Goal: Communication & Community: Share content

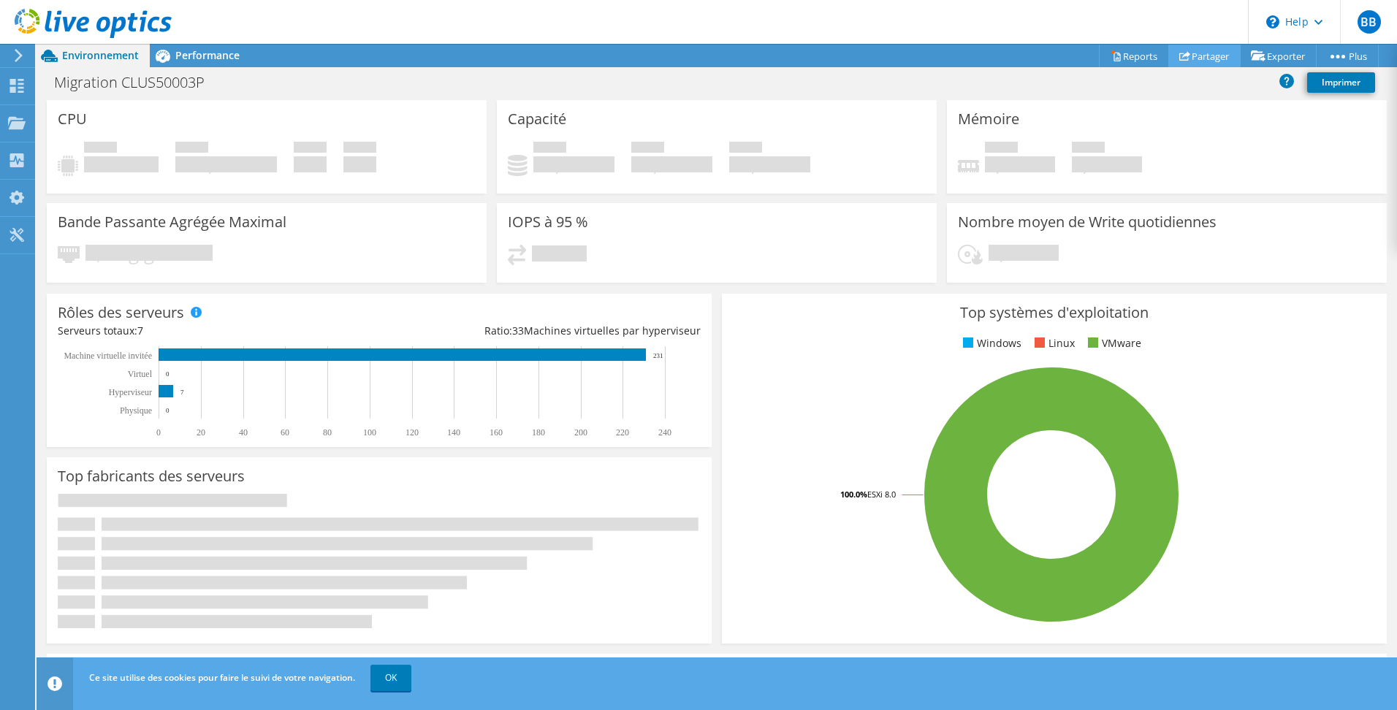
click at [1180, 58] on icon at bounding box center [1185, 55] width 11 height 11
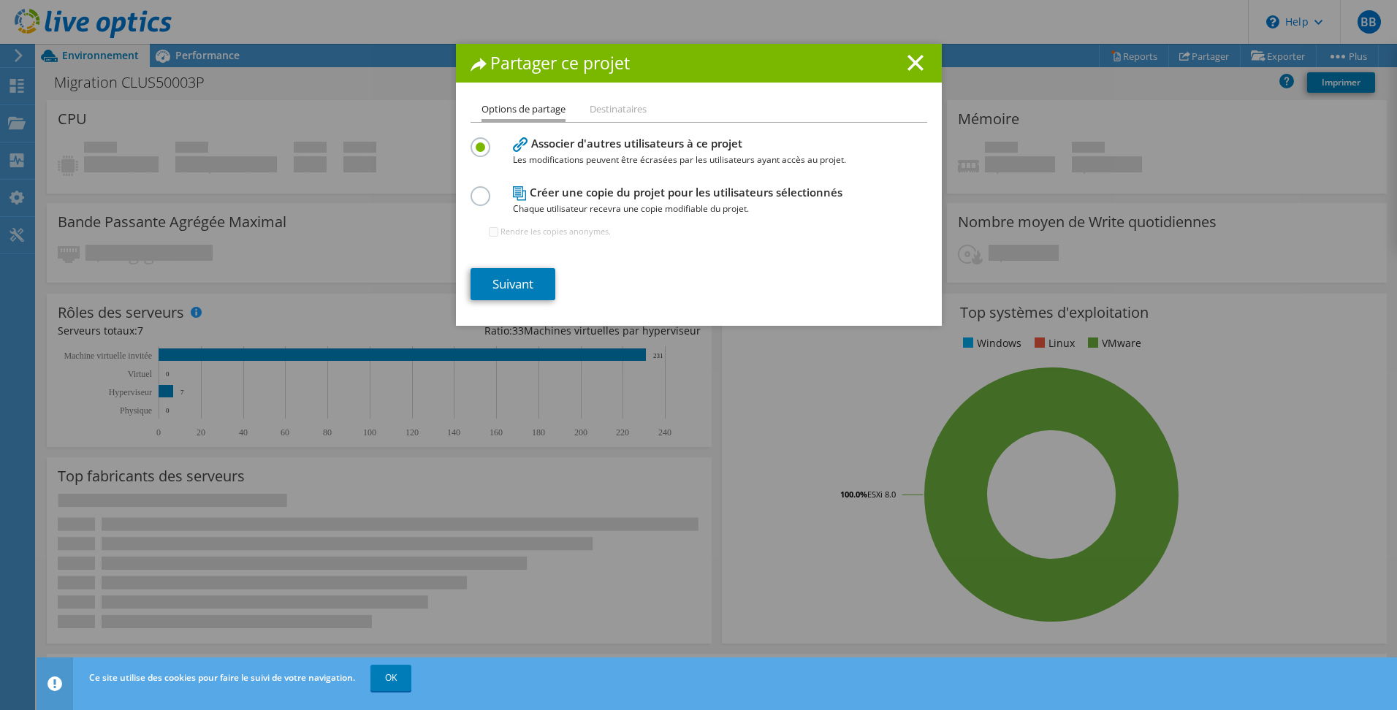
click at [618, 119] on li "Destinataires" at bounding box center [618, 110] width 57 height 18
click at [614, 112] on li "Destinataires" at bounding box center [618, 110] width 57 height 18
click at [610, 103] on li "Destinataires" at bounding box center [618, 110] width 57 height 18
click at [496, 268] on section "Associer d'autres utilisateurs à ce projet Les modifications peuvent être écras…" at bounding box center [699, 217] width 457 height 167
click at [496, 274] on link "Suivant" at bounding box center [513, 284] width 85 height 32
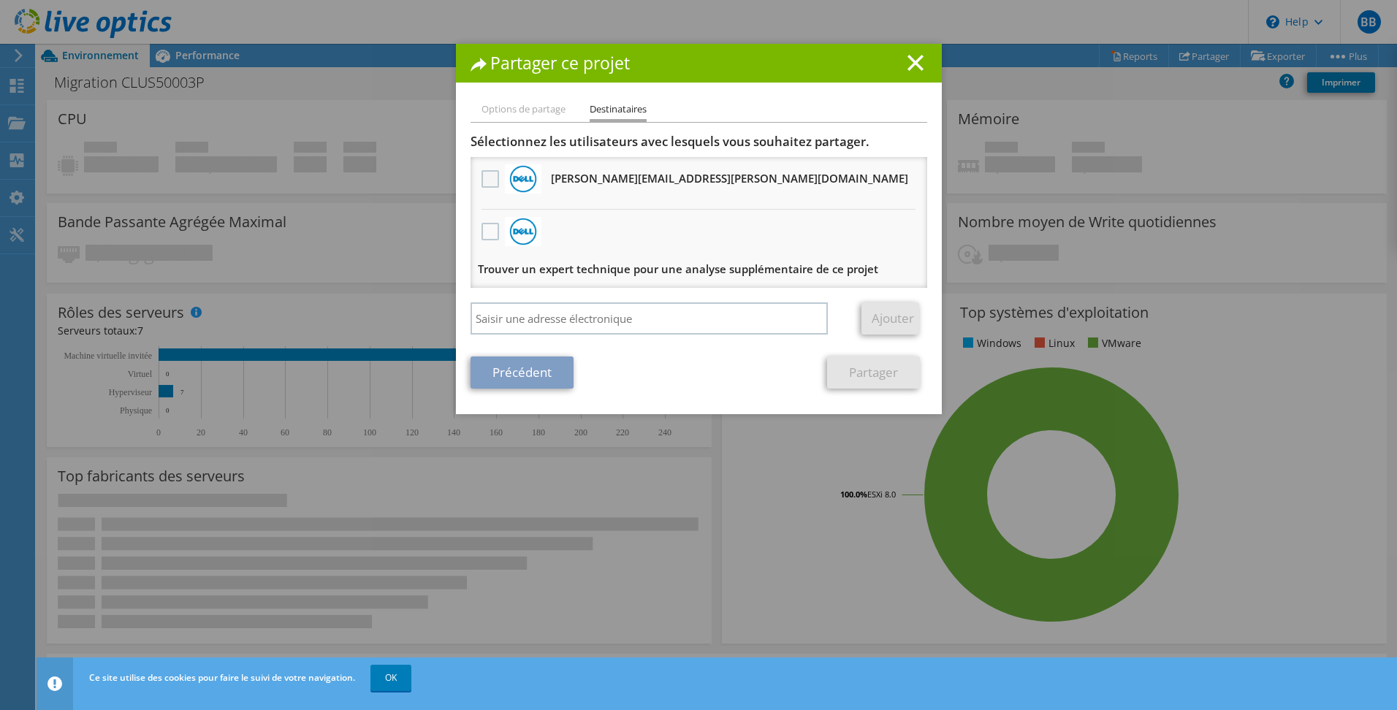
click at [488, 172] on label at bounding box center [492, 179] width 21 height 18
click at [0, 0] on input "checkbox" at bounding box center [0, 0] width 0 height 0
click at [488, 236] on label at bounding box center [492, 232] width 21 height 18
click at [0, 0] on input "checkbox" at bounding box center [0, 0] width 0 height 0
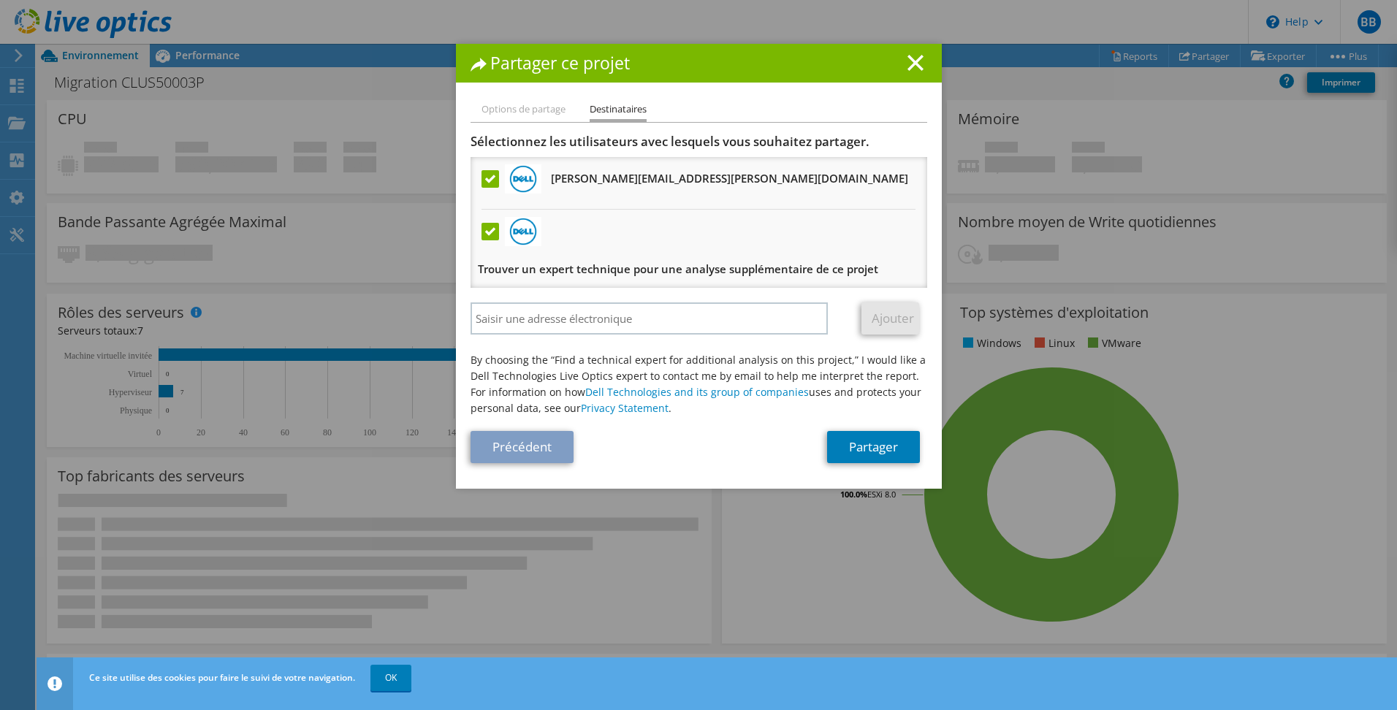
click at [488, 235] on label at bounding box center [492, 232] width 21 height 18
click at [0, 0] on input "checkbox" at bounding box center [0, 0] width 0 height 0
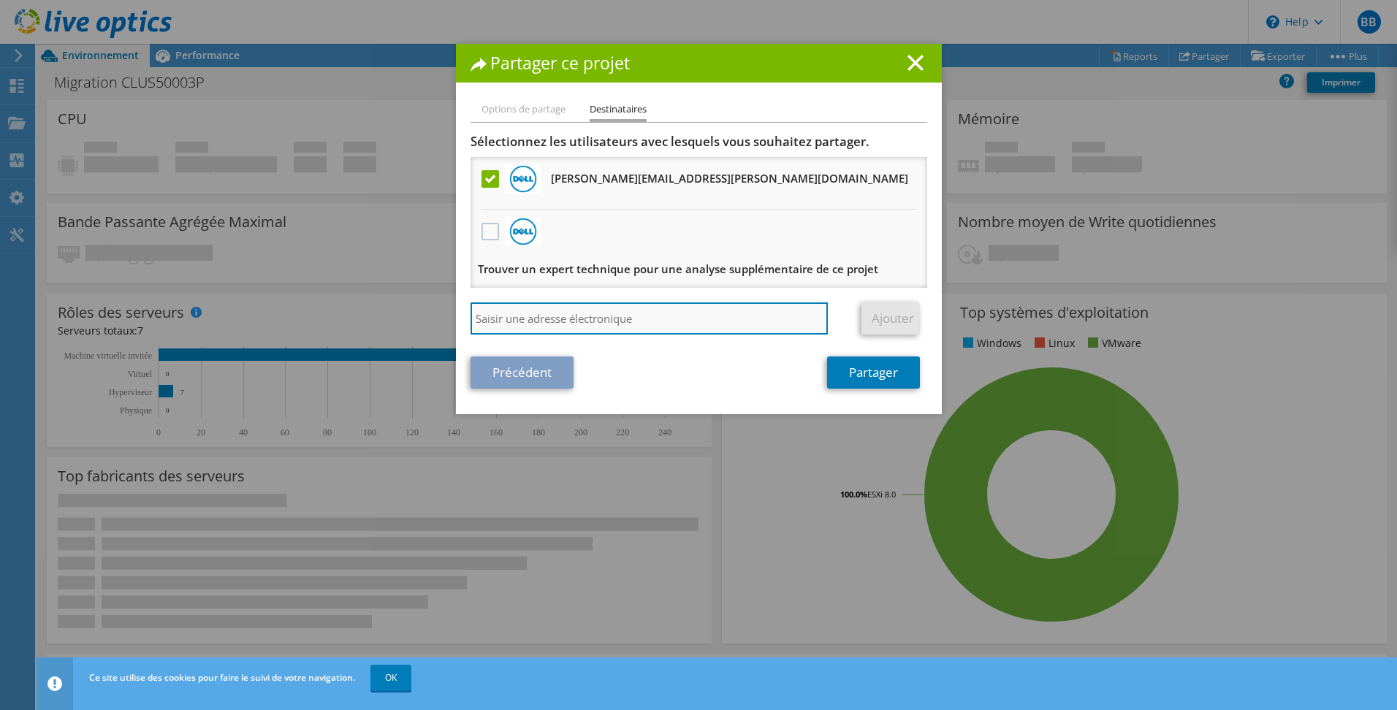
click at [505, 323] on input "search" at bounding box center [650, 319] width 358 height 32
type input "lo"
drag, startPoint x: 606, startPoint y: 329, endPoint x: 448, endPoint y: 325, distance: 157.9
click at [448, 325] on div "Partager ce projet Options de partage Destinataires Associer d'autres utilisate…" at bounding box center [698, 355] width 1397 height 623
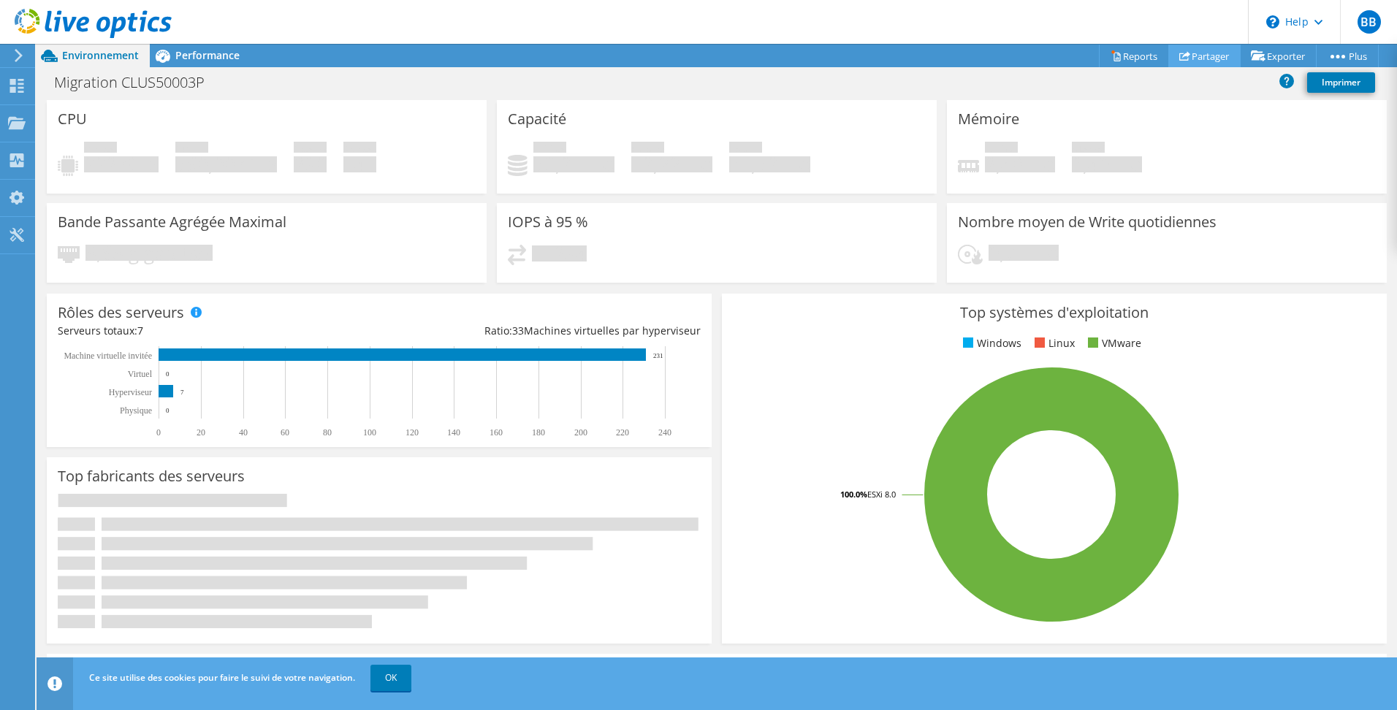
click at [1196, 64] on link "Partager" at bounding box center [1205, 56] width 72 height 23
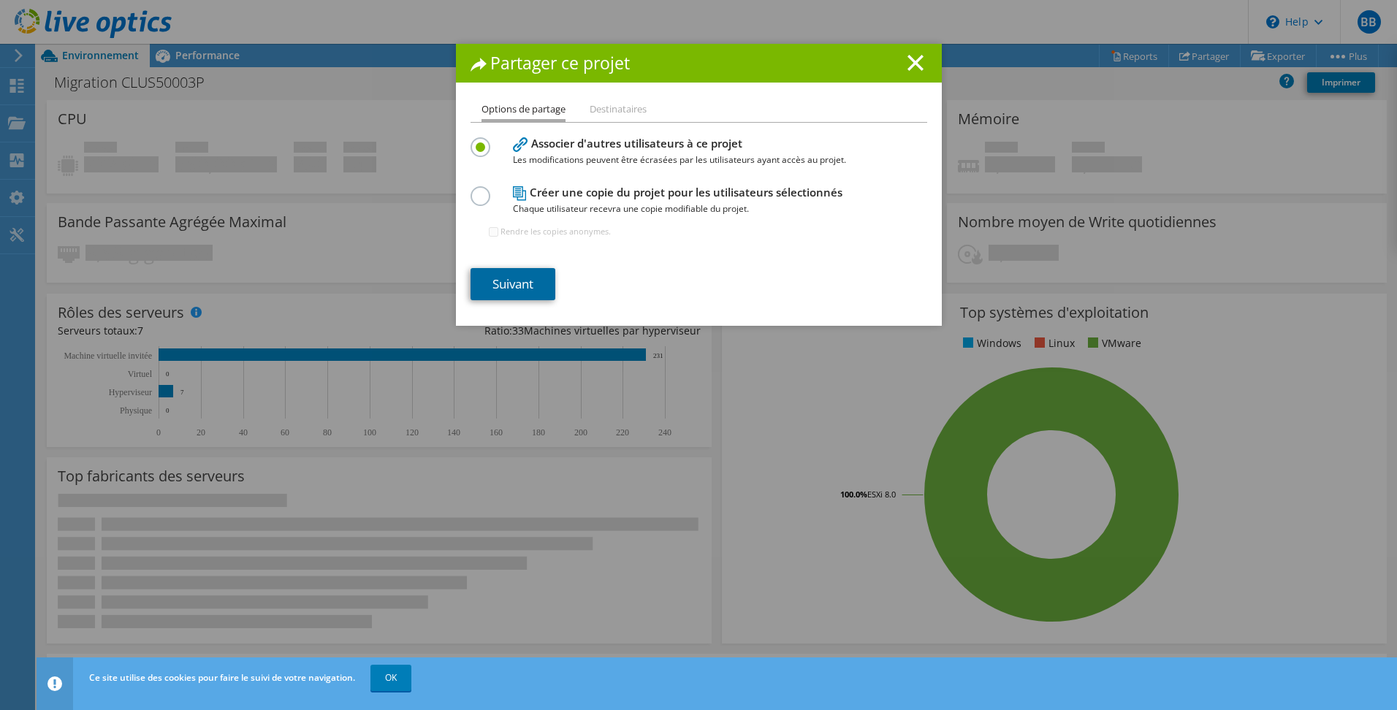
click at [529, 281] on link "Suivant" at bounding box center [513, 284] width 85 height 32
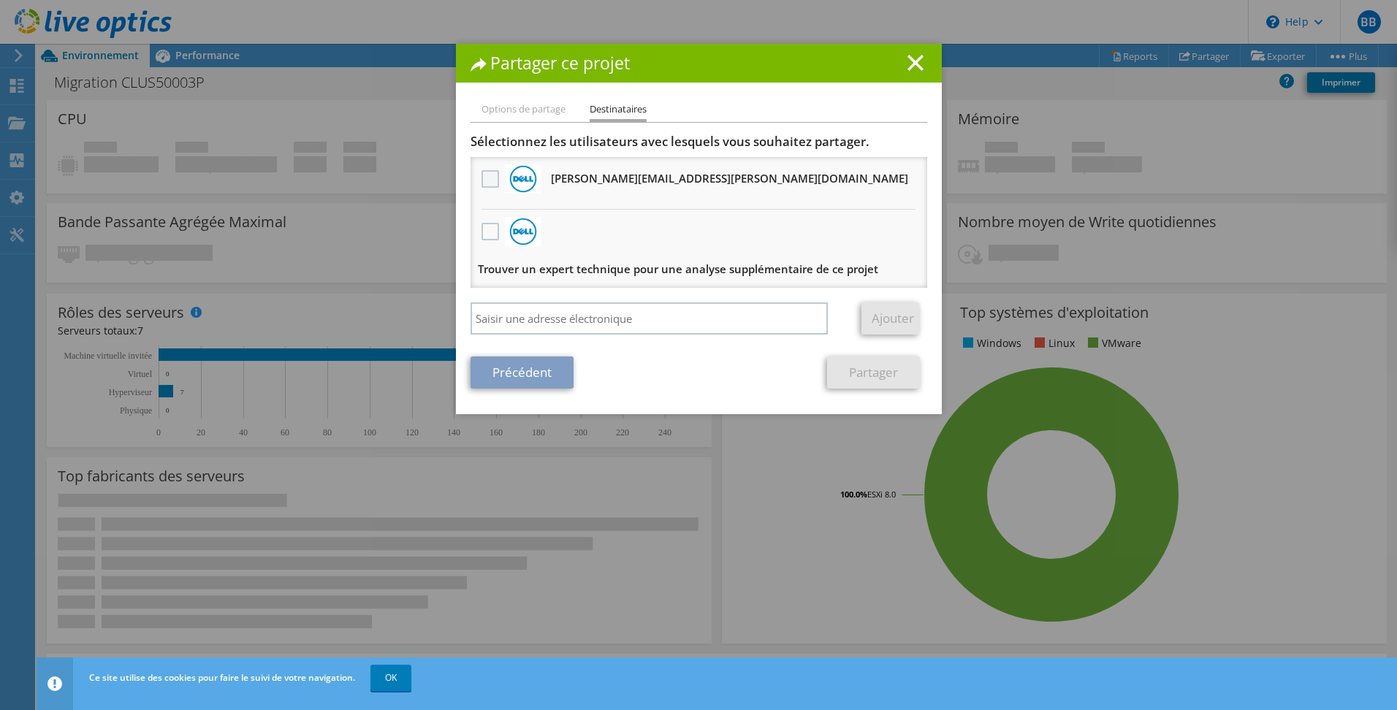
click at [485, 170] on div at bounding box center [490, 179] width 25 height 31
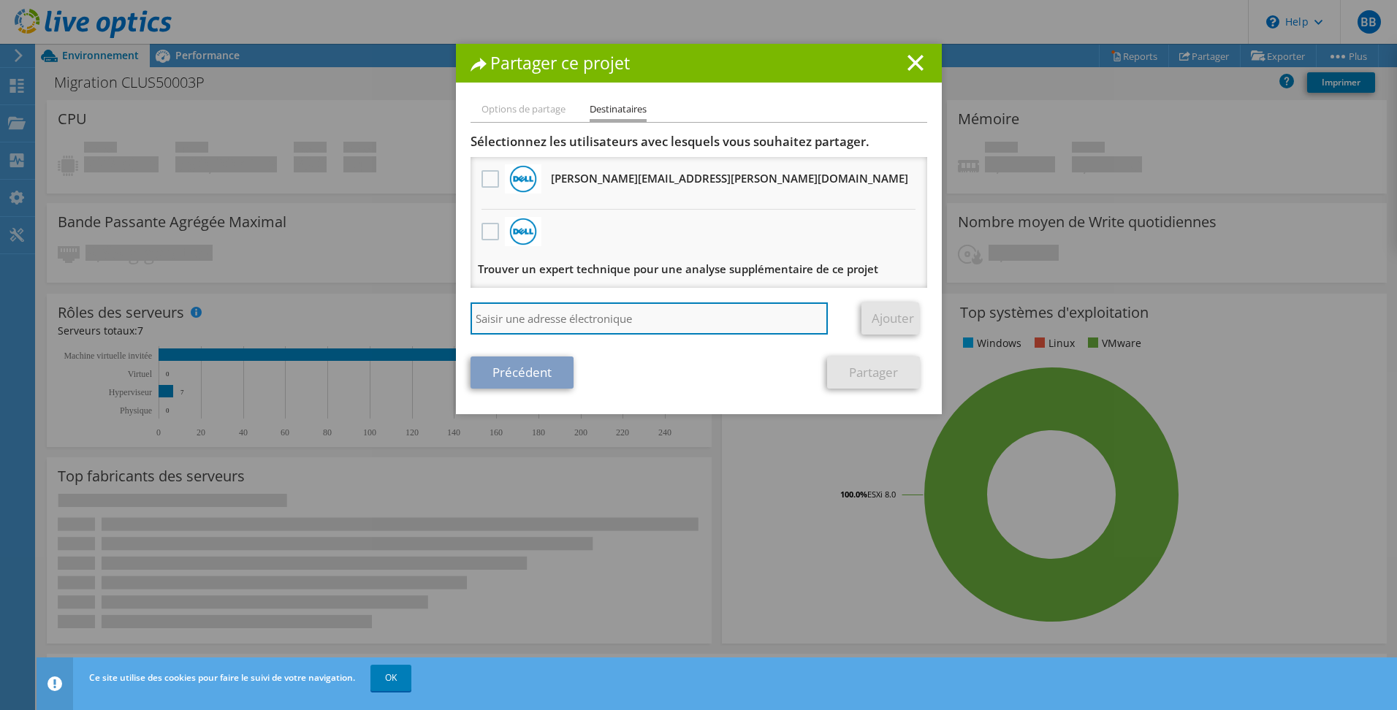
click at [514, 327] on input "search" at bounding box center [650, 319] width 358 height 32
paste input "Louai.Sabour@dell.com"
type input "Louai.Sabour@dell.com"
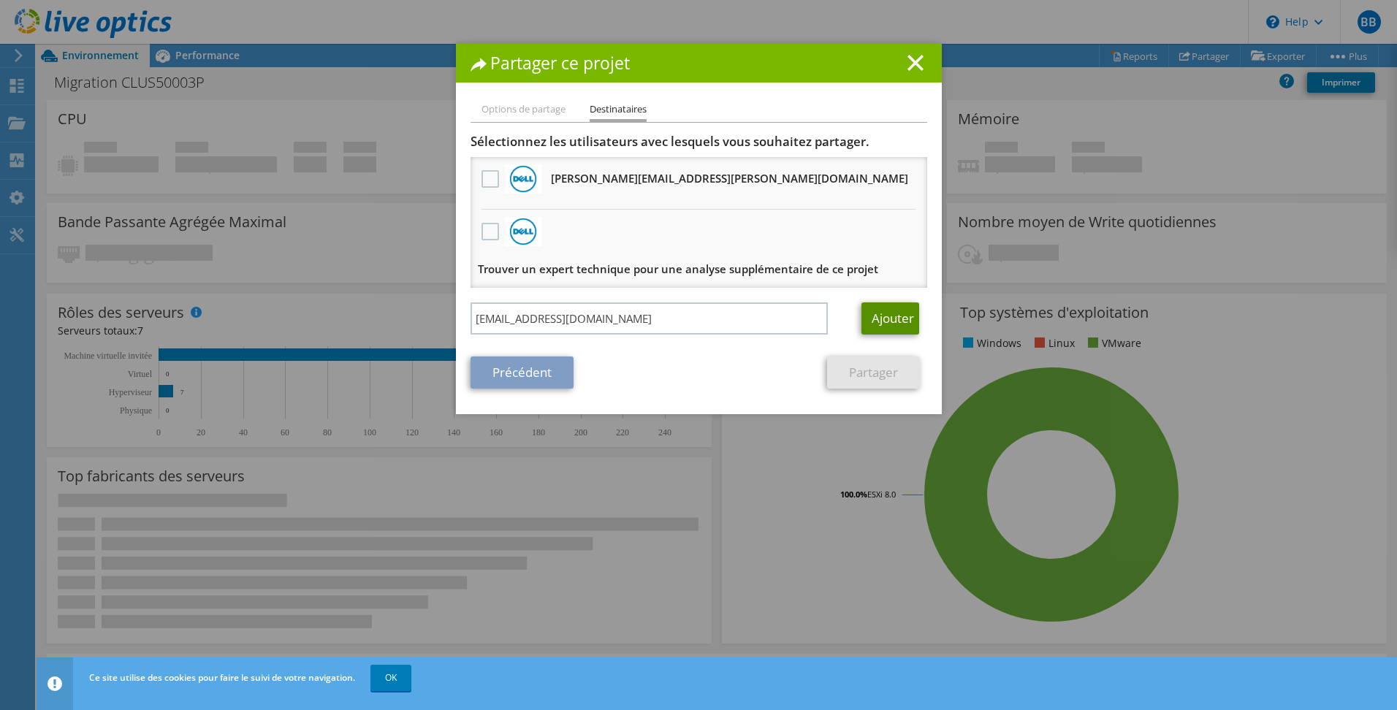
click at [878, 312] on link "Ajouter" at bounding box center [891, 319] width 58 height 32
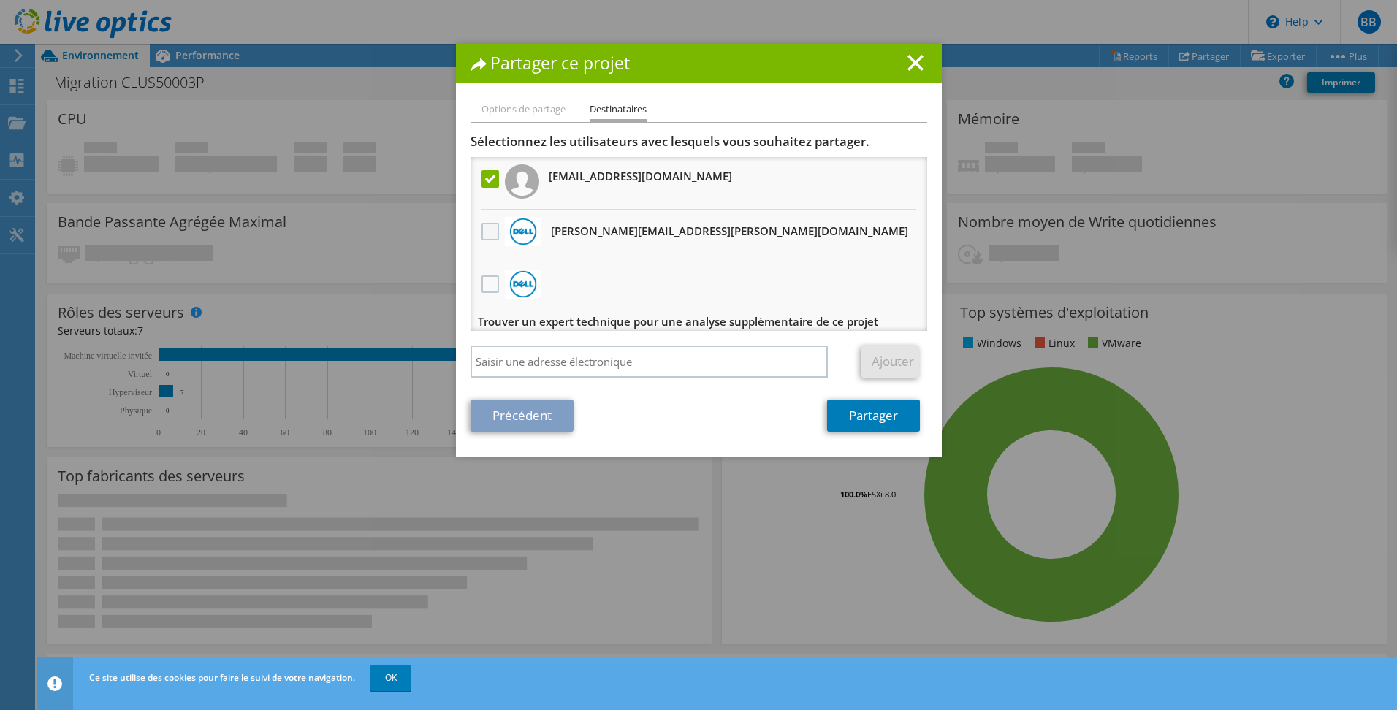
click at [485, 234] on label at bounding box center [492, 232] width 21 height 18
click at [0, 0] on input "checkbox" at bounding box center [0, 0] width 0 height 0
click at [867, 413] on link "Partager" at bounding box center [873, 416] width 93 height 32
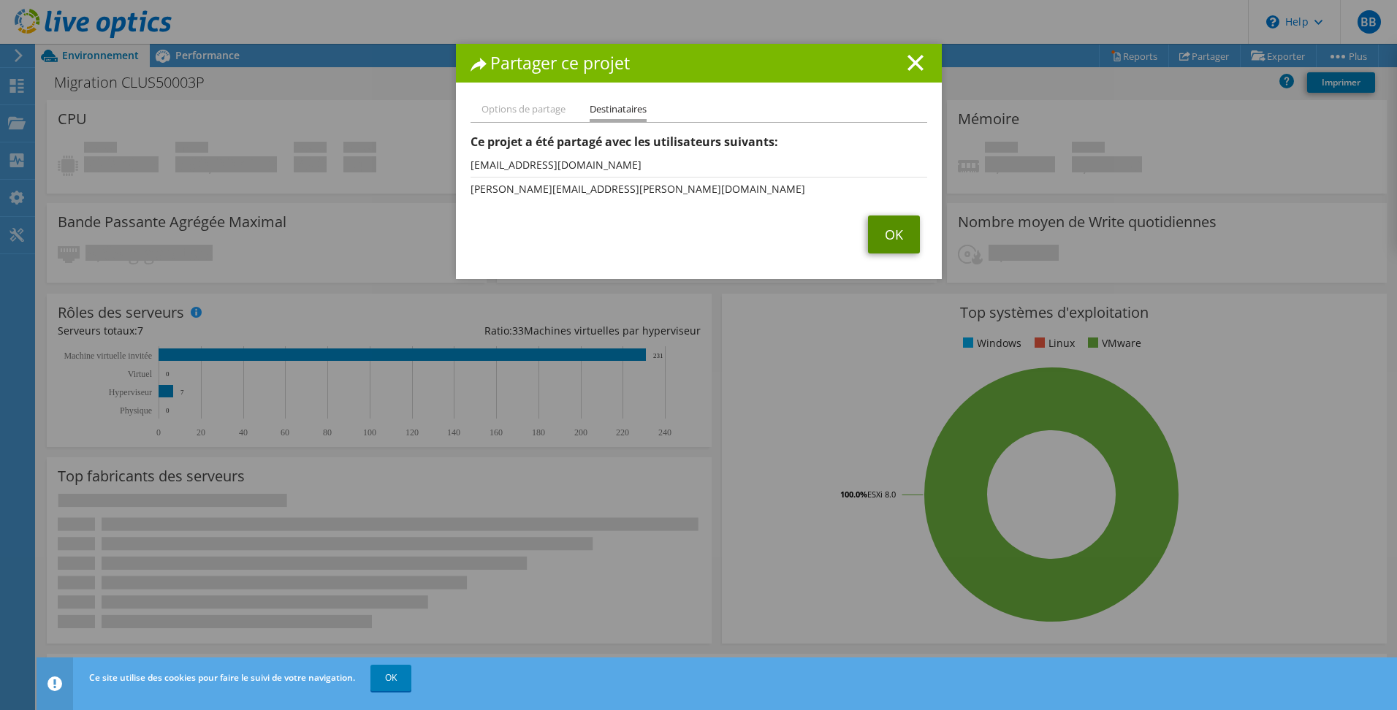
click at [905, 223] on link "OK" at bounding box center [894, 235] width 52 height 38
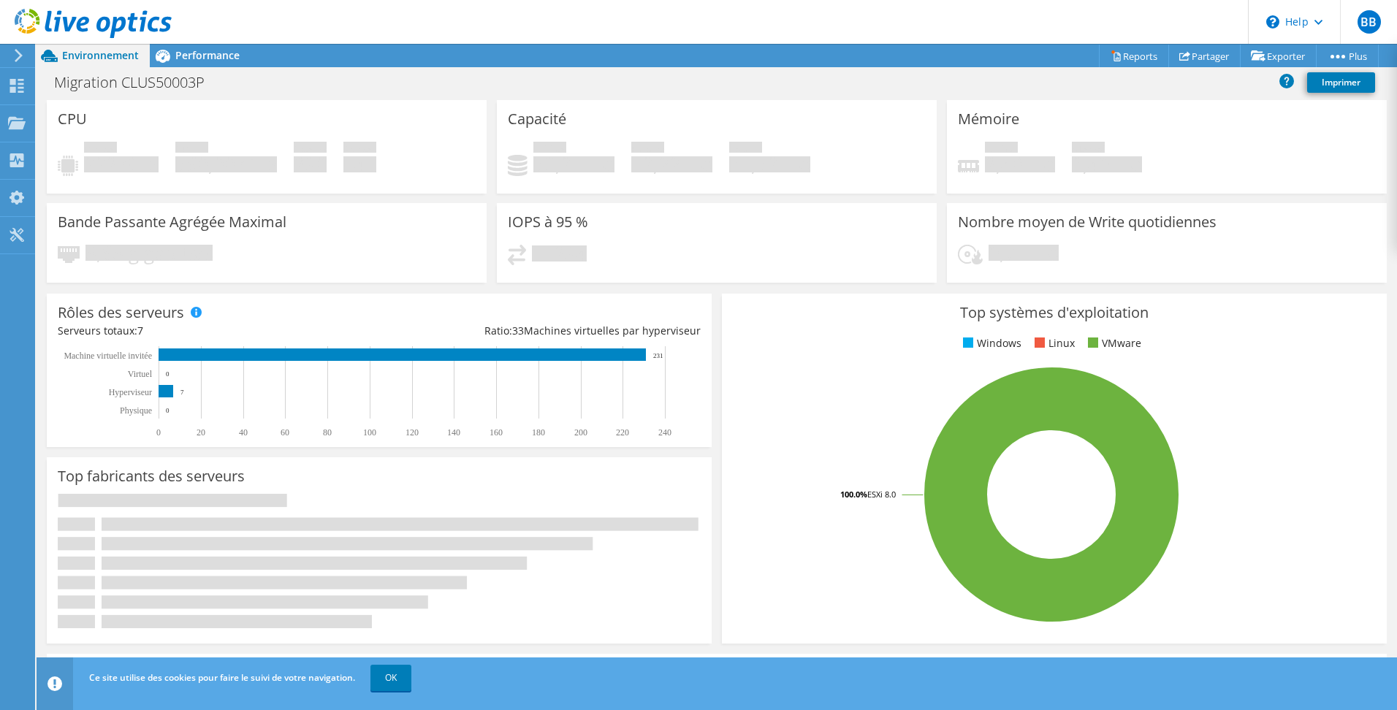
click at [75, 67] on div "Environnement" at bounding box center [93, 55] width 113 height 23
click at [185, 61] on span "Performance" at bounding box center [207, 55] width 64 height 14
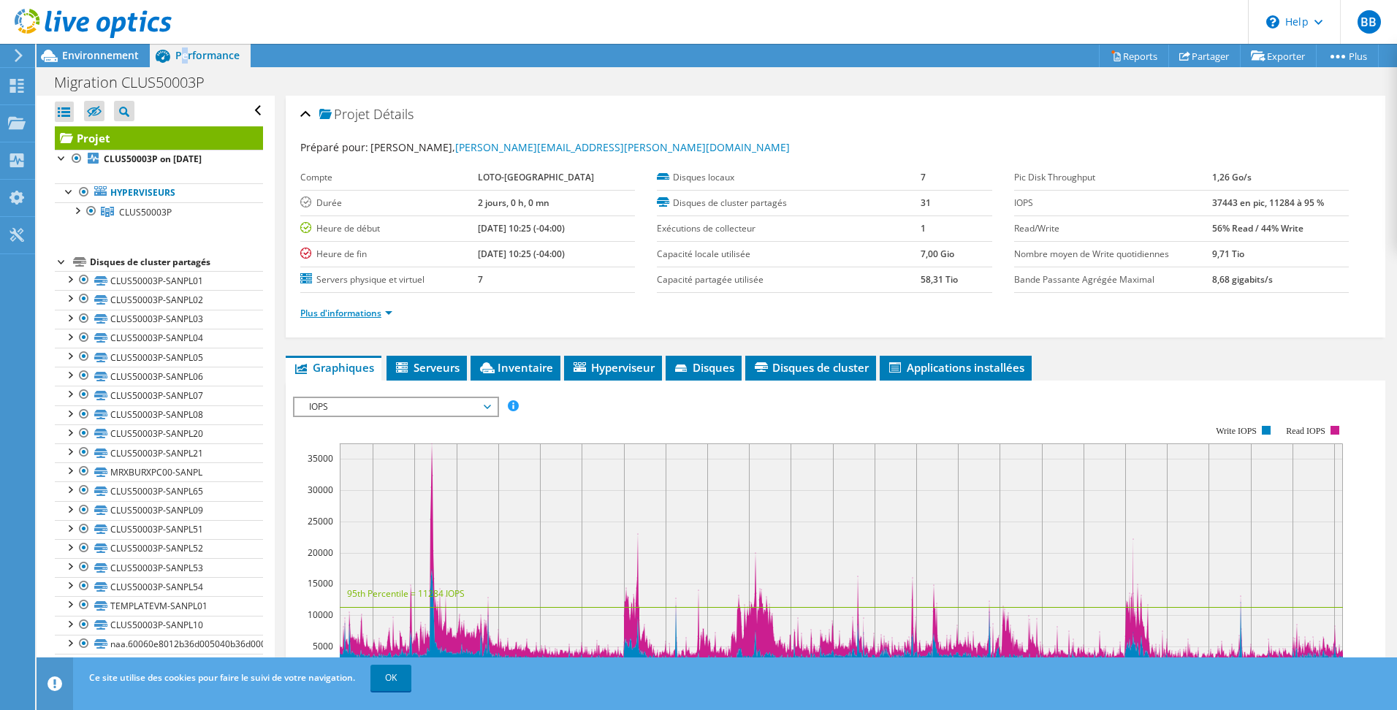
click at [386, 311] on link "Plus d'informations" at bounding box center [346, 313] width 92 height 12
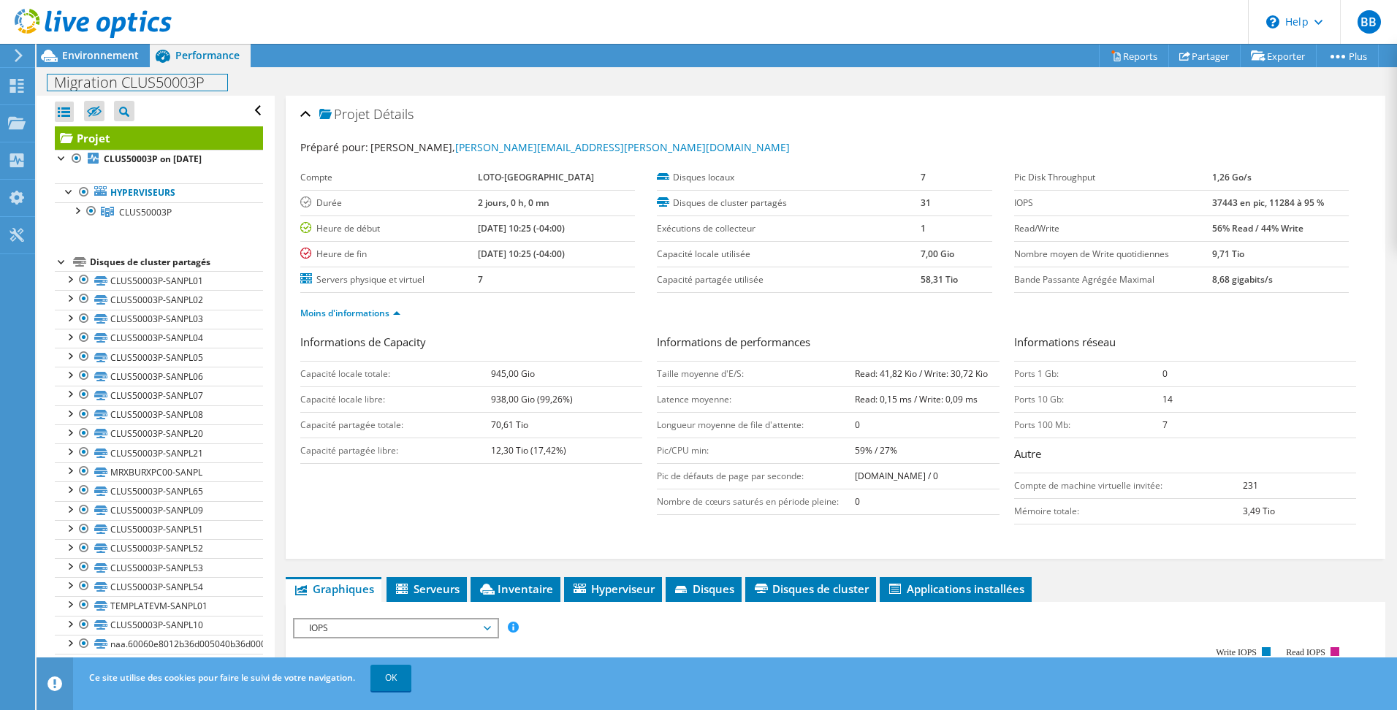
click at [95, 71] on div "Migration CLUS50003P Imprimer" at bounding box center [717, 82] width 1361 height 27
click at [89, 57] on span "Environnement" at bounding box center [100, 55] width 77 height 14
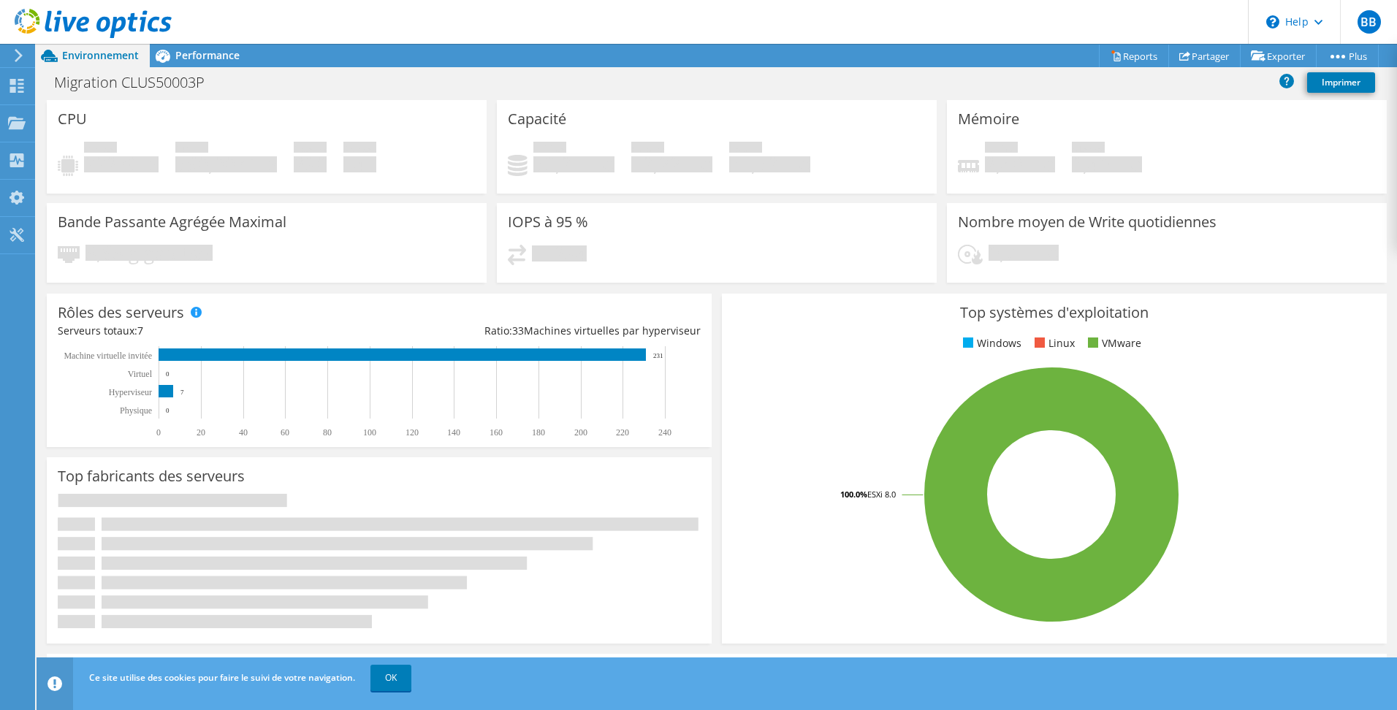
scroll to position [365, 0]
click at [392, 664] on div "Ce site utilise des cookies pour faire le suivi de votre navigation. OK" at bounding box center [744, 678] width 1317 height 41
click at [395, 673] on link "OK" at bounding box center [391, 678] width 41 height 26
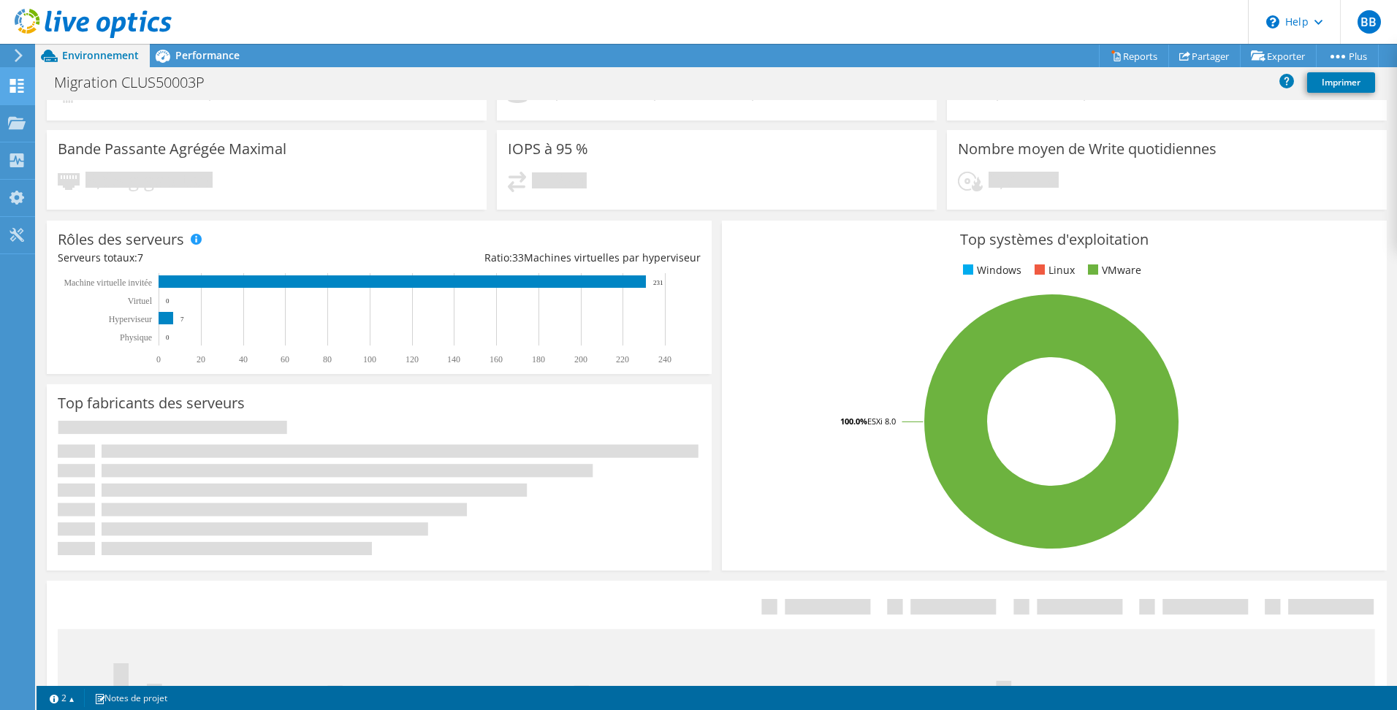
scroll to position [219, 0]
click at [91, 29] on icon at bounding box center [93, 24] width 157 height 30
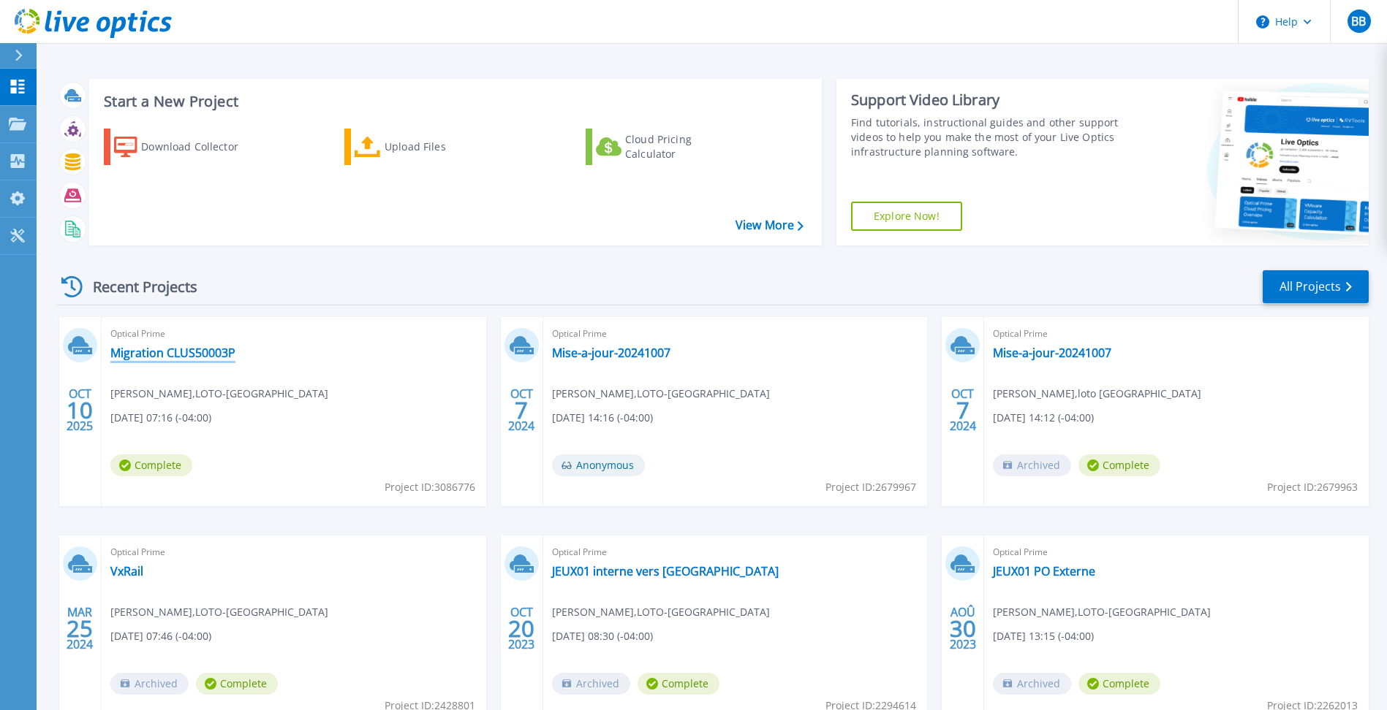
click at [185, 348] on link "Migration CLUS50003P" at bounding box center [172, 353] width 125 height 15
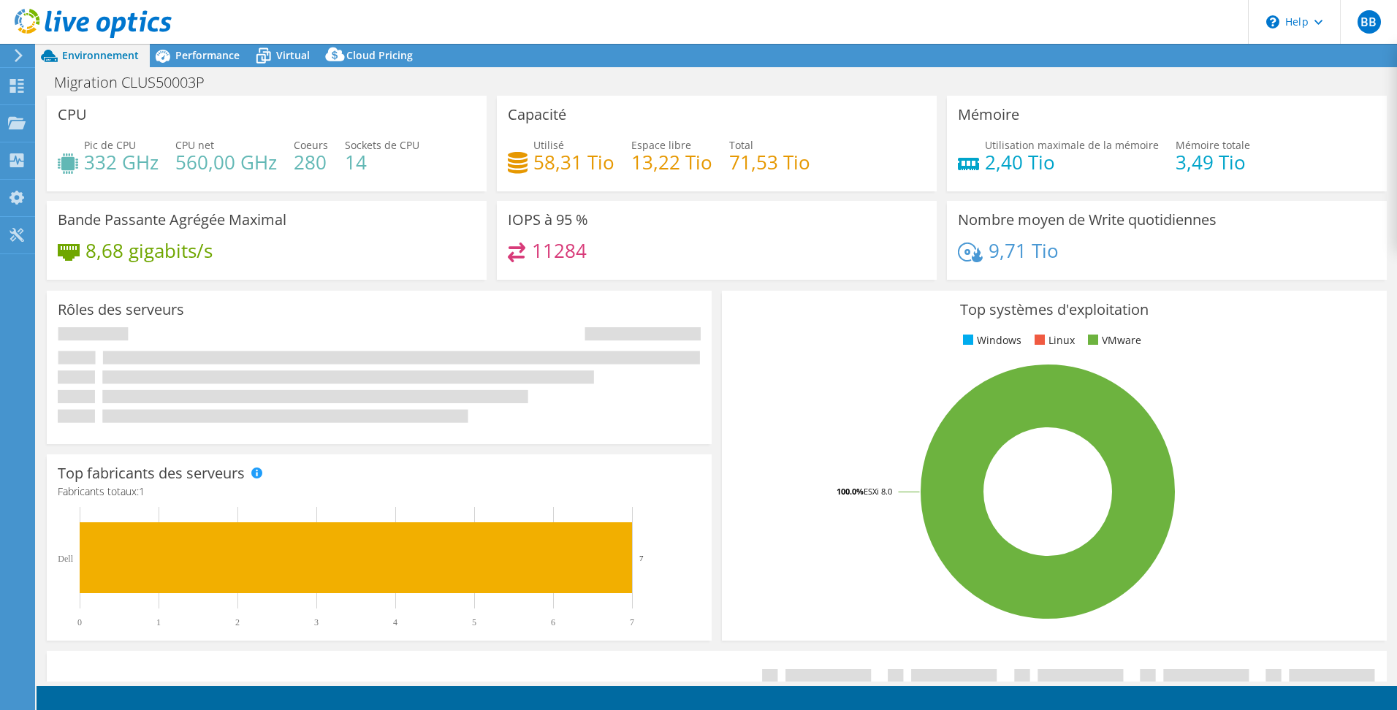
select select "USD"
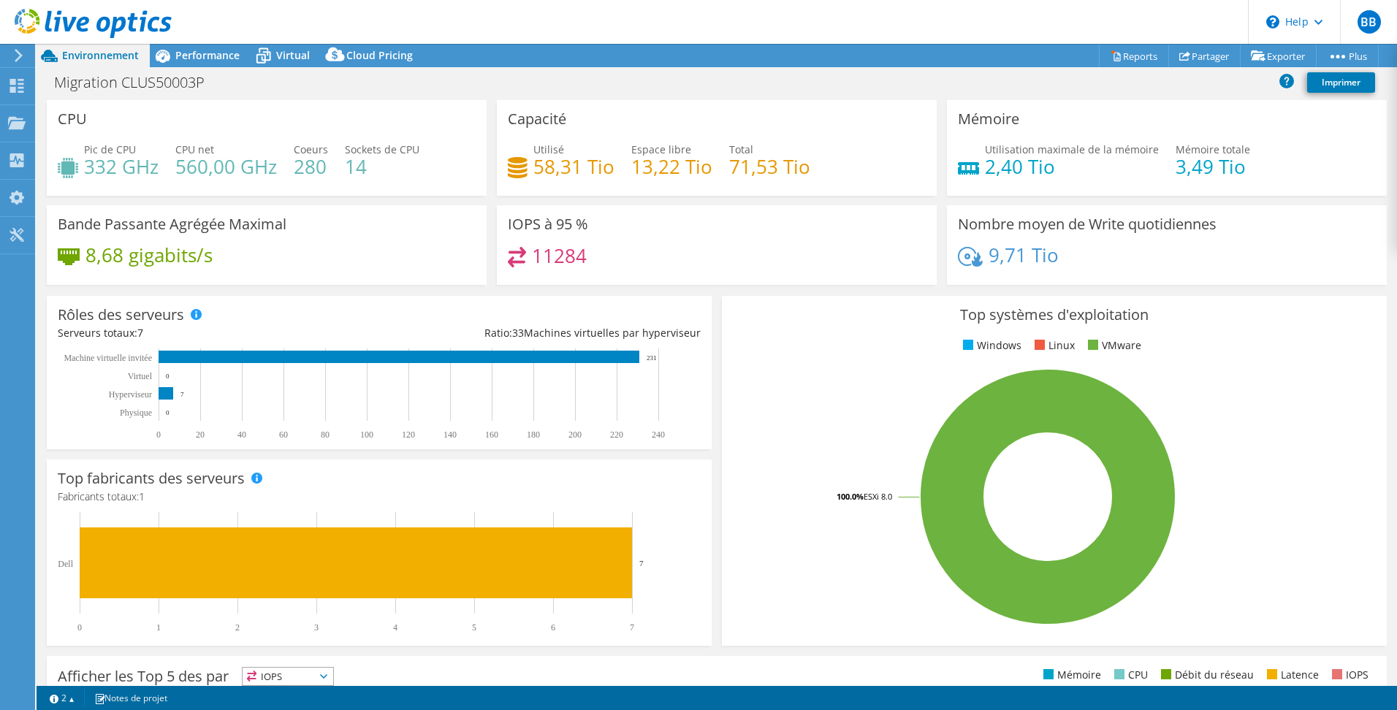
drag, startPoint x: 1013, startPoint y: 185, endPoint x: 945, endPoint y: 88, distance: 118.0
click at [945, 88] on div "Migration CLUS50003P Imprimer" at bounding box center [717, 82] width 1361 height 27
